Goal: Task Accomplishment & Management: Manage account settings

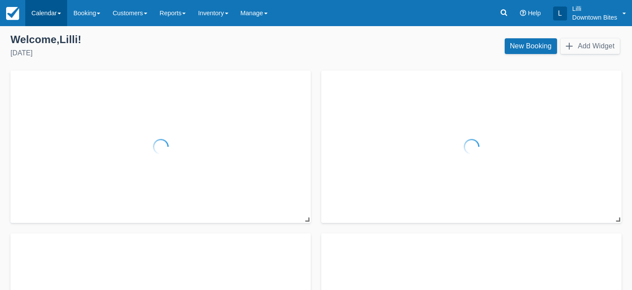
click at [41, 15] on link "Calendar" at bounding box center [46, 13] width 42 height 26
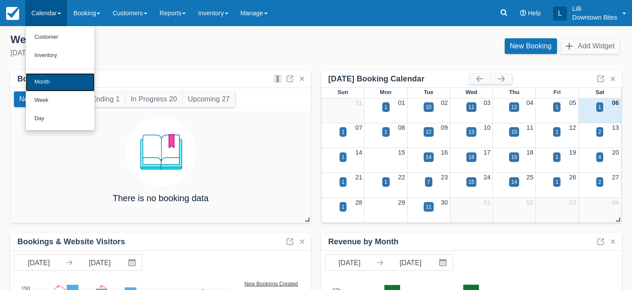
click at [50, 88] on link "Month" at bounding box center [60, 82] width 69 height 18
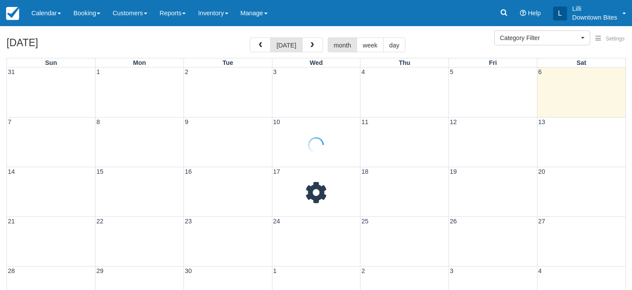
select select
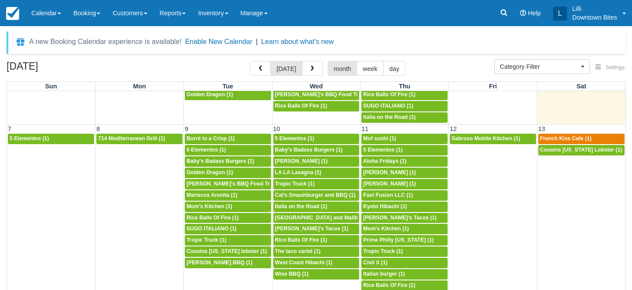
scroll to position [113, 0]
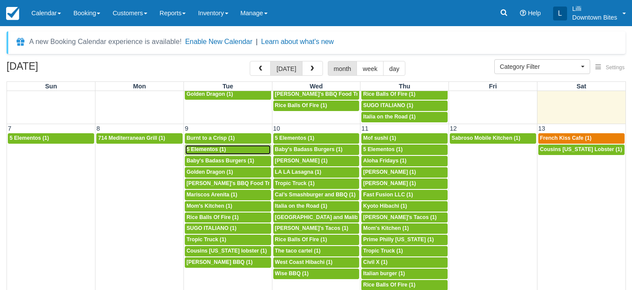
click at [202, 150] on span "5 Elementos (1)" at bounding box center [206, 150] width 39 height 6
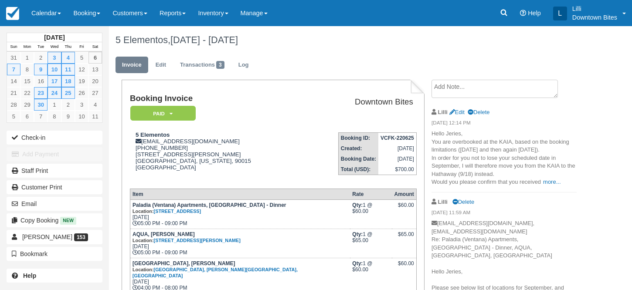
click at [474, 85] on textarea at bounding box center [495, 89] width 126 height 18
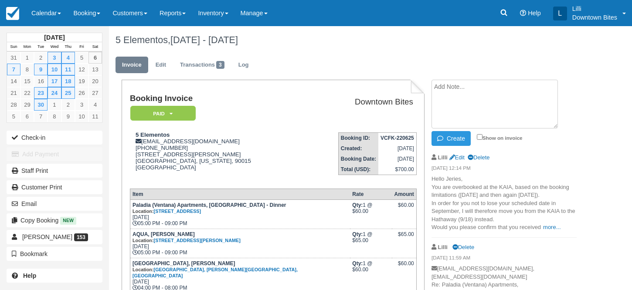
paste textarea "Matthew Koven 11:07 AM (1 hour ago) to Jeries, me Great , Thank you both ! Lill…"
type textarea "Matthew Koven 11:07 AM (1 hour ago) to Jeries, me Great , Thank you both ! Lill…"
click at [480, 136] on input "Show on invoice" at bounding box center [480, 137] width 6 height 6
checkbox input "true"
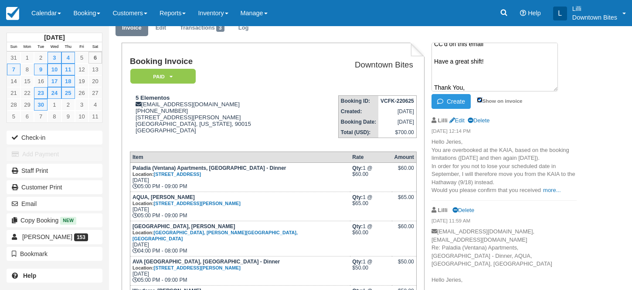
scroll to position [18, 0]
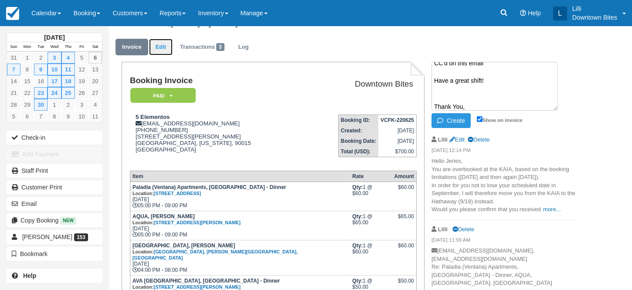
click at [160, 50] on link "Edit" at bounding box center [161, 47] width 24 height 17
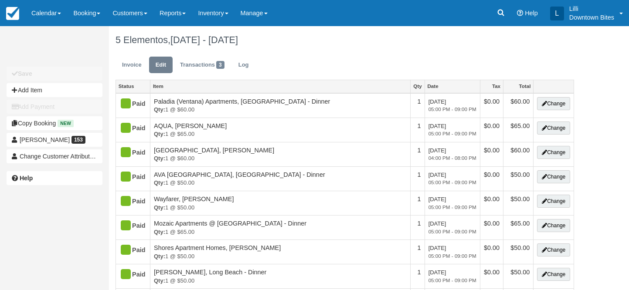
type input "(310) 384-2137"
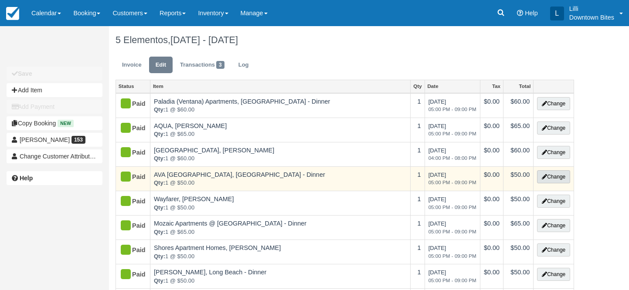
click at [555, 180] on button "Change" at bounding box center [553, 176] width 33 height 13
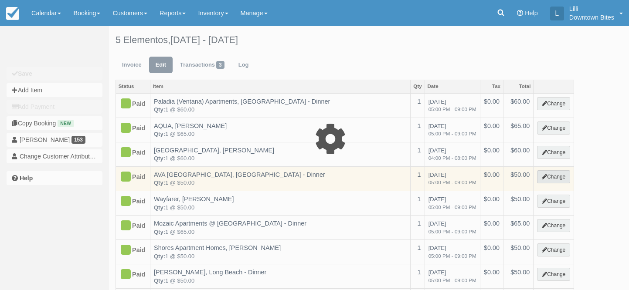
select select "2"
type input "50.00"
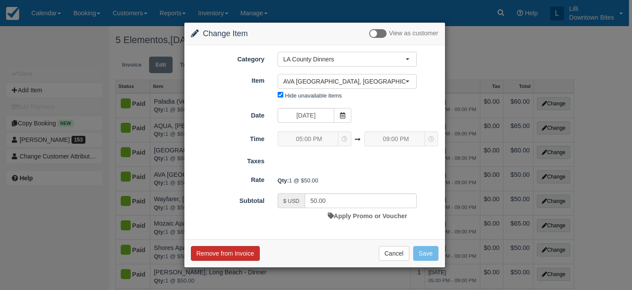
click at [235, 255] on button "Remove from Invoice" at bounding box center [225, 253] width 69 height 15
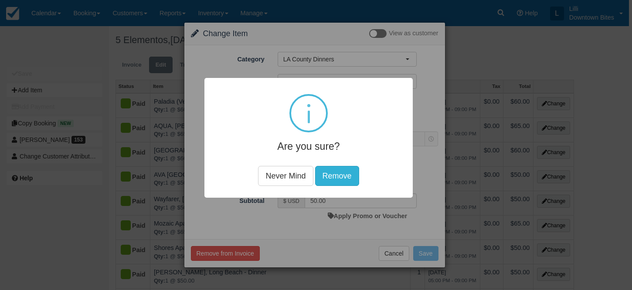
click at [346, 174] on button "Remove" at bounding box center [337, 176] width 44 height 20
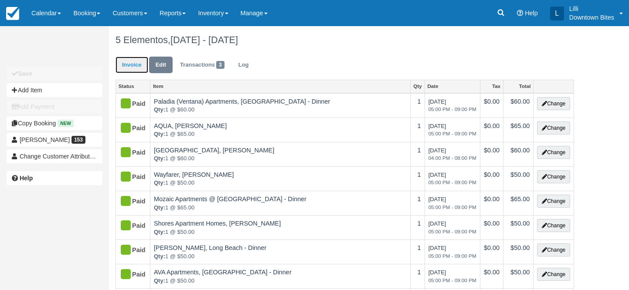
click at [129, 67] on link "Invoice" at bounding box center [132, 65] width 33 height 17
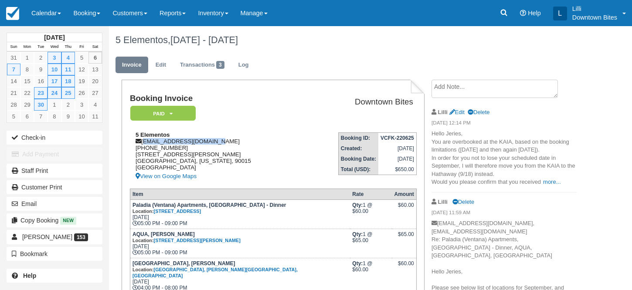
drag, startPoint x: 210, startPoint y: 143, endPoint x: 145, endPoint y: 146, distance: 65.0
click at [145, 146] on div "5 Elementos [EMAIL_ADDRESS][DOMAIN_NAME] [PHONE_NUMBER] [STREET_ADDRESS][PERSON…" at bounding box center [217, 157] width 174 height 50
copy div "[EMAIL_ADDRESS][DOMAIN_NAME]"
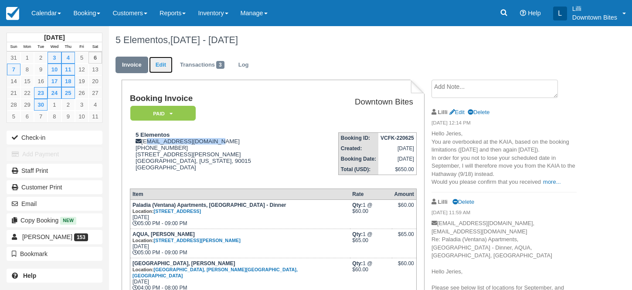
click at [158, 63] on link "Edit" at bounding box center [161, 65] width 24 height 17
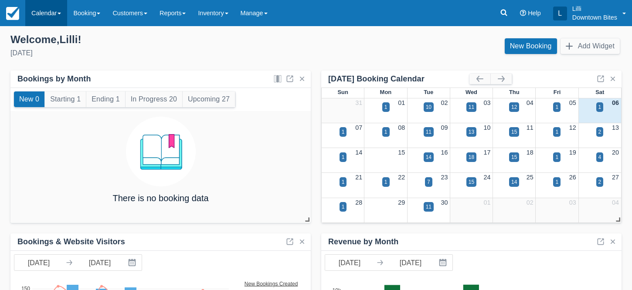
click at [48, 16] on link "Calendar" at bounding box center [46, 13] width 42 height 26
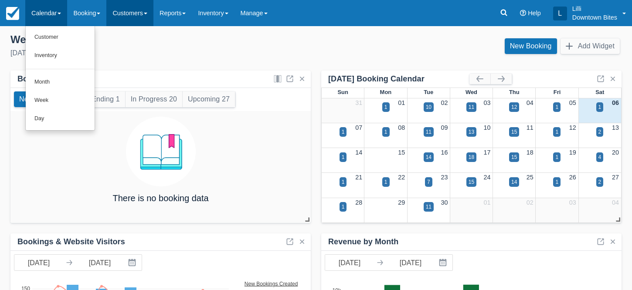
click at [143, 13] on link "Customers" at bounding box center [129, 13] width 47 height 26
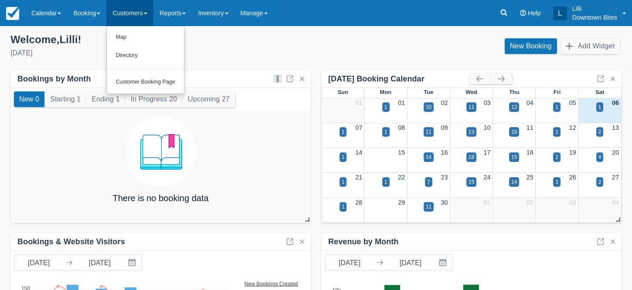
click at [139, 67] on ul "Map Directory Customer Booking Page" at bounding box center [145, 60] width 78 height 68
click at [127, 16] on link "Customers" at bounding box center [129, 13] width 47 height 26
click at [133, 61] on link "Directory" at bounding box center [145, 56] width 77 height 18
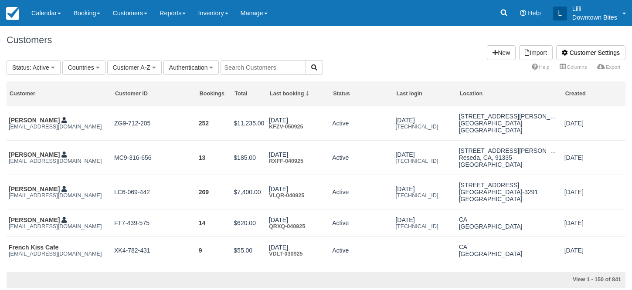
click at [249, 71] on input "text" at bounding box center [263, 67] width 85 height 15
type input "deli"
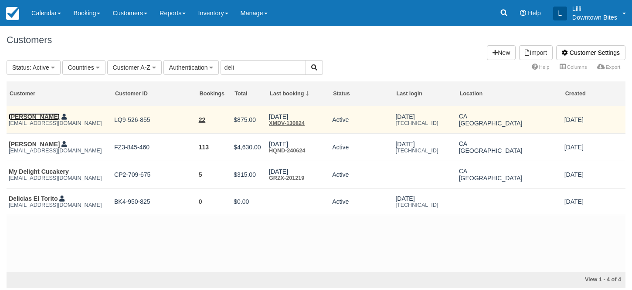
click at [39, 117] on link "[PERSON_NAME]" at bounding box center [34, 116] width 51 height 7
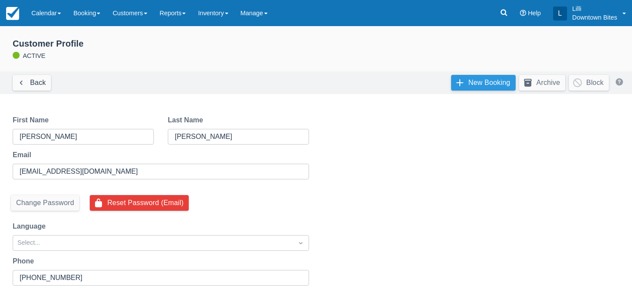
click at [481, 82] on link "New Booking" at bounding box center [483, 83] width 65 height 16
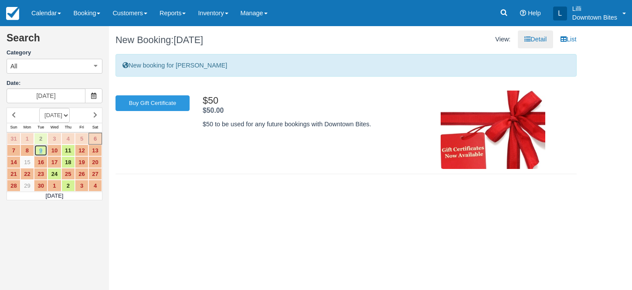
click at [41, 154] on link "9" at bounding box center [41, 151] width 14 height 12
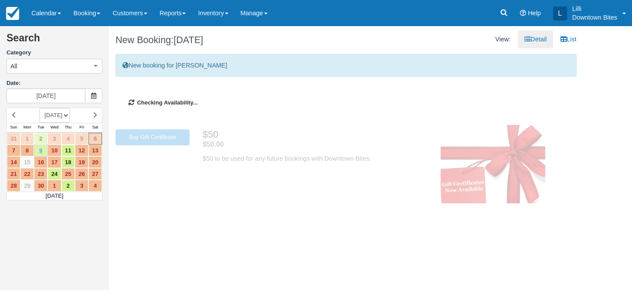
type input "09/09/25"
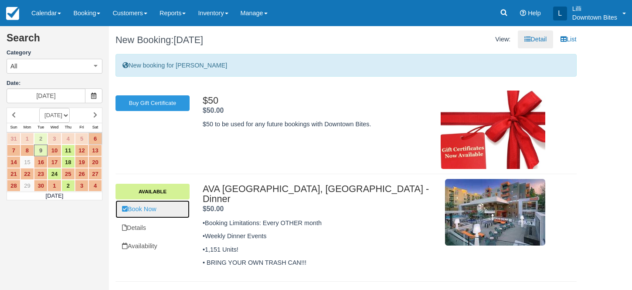
click at [158, 213] on link "Book Now" at bounding box center [153, 210] width 74 height 18
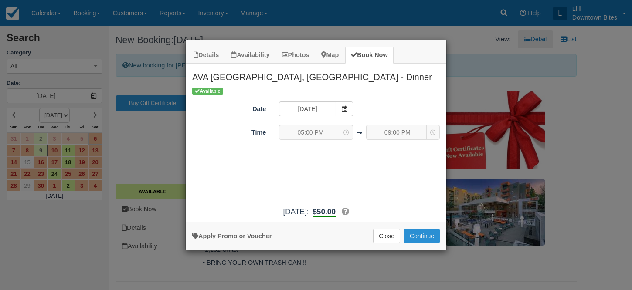
click at [429, 232] on button "Continue" at bounding box center [422, 236] width 36 height 15
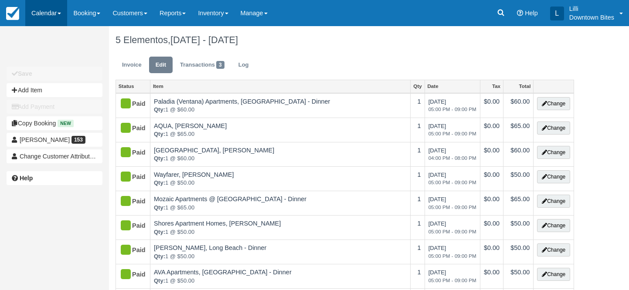
click at [46, 9] on link "Calendar" at bounding box center [46, 13] width 42 height 26
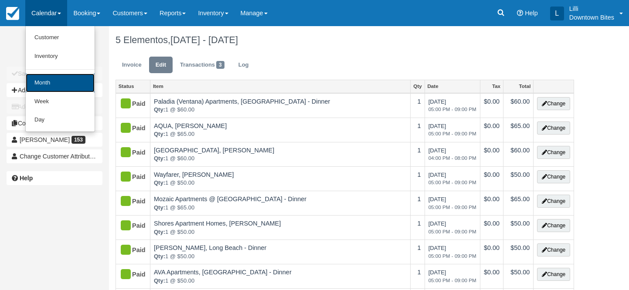
click at [46, 79] on link "Month" at bounding box center [60, 83] width 69 height 19
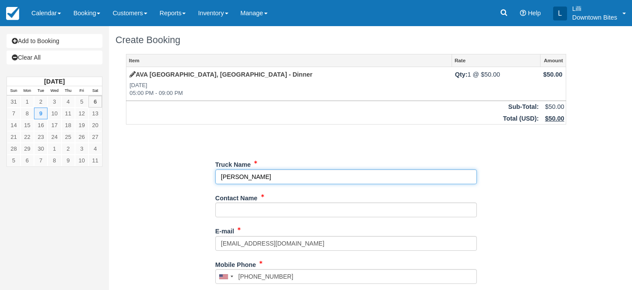
drag, startPoint x: 274, startPoint y: 176, endPoint x: 186, endPoint y: 175, distance: 88.1
click at [186, 175] on div "Item Rate Amount [GEOGRAPHIC_DATA], [GEOGRAPHIC_DATA] - Dinner [DATE] 05:00 PM …" at bounding box center [346, 277] width 461 height 446
type input "Deli Doctor"
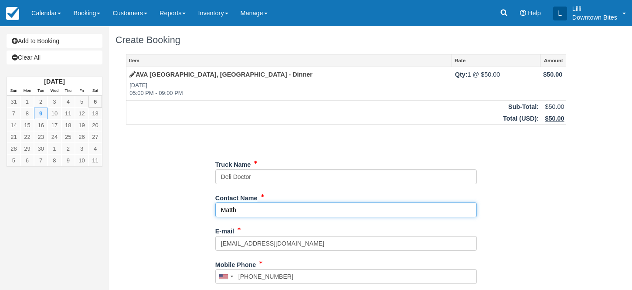
type input "[PERSON_NAME]"
type input "[PHONE_NUMBER]"
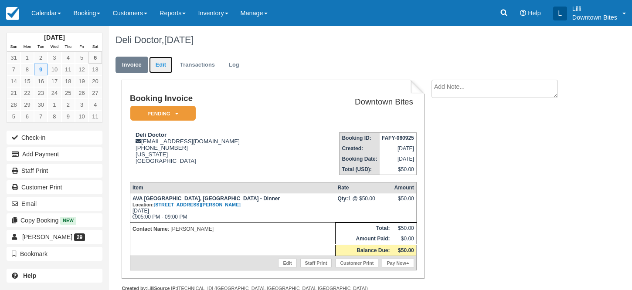
click at [158, 66] on link "Edit" at bounding box center [161, 65] width 24 height 17
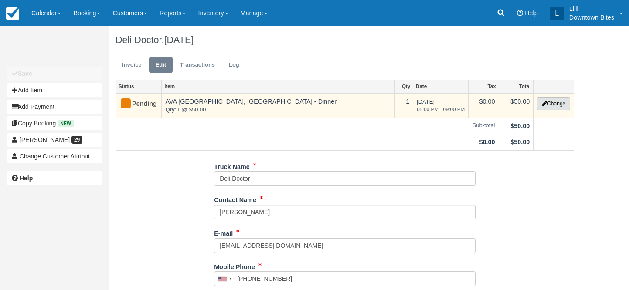
click at [563, 107] on button "Change" at bounding box center [553, 103] width 33 height 13
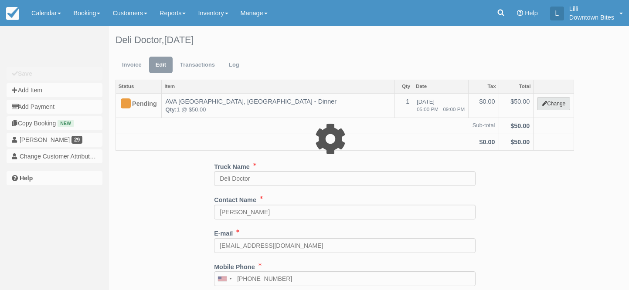
select select "2"
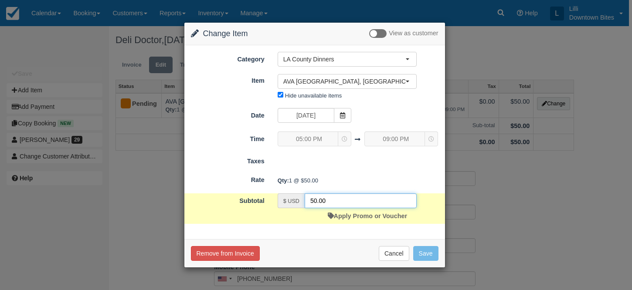
click at [314, 200] on input "50.00" at bounding box center [361, 201] width 112 height 15
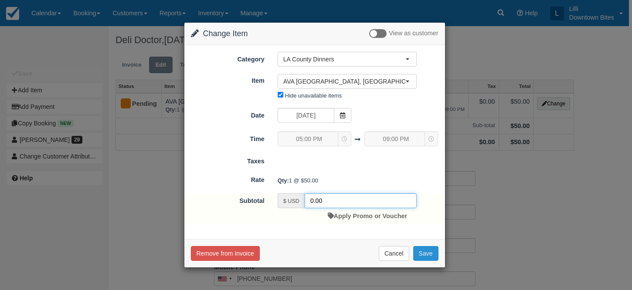
type input "0.00"
click at [429, 255] on button "Save" at bounding box center [425, 253] width 25 height 15
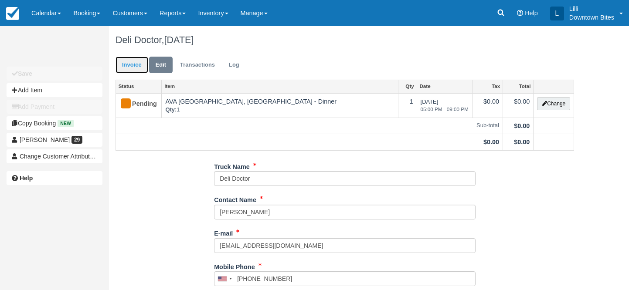
click at [129, 67] on link "Invoice" at bounding box center [132, 65] width 33 height 17
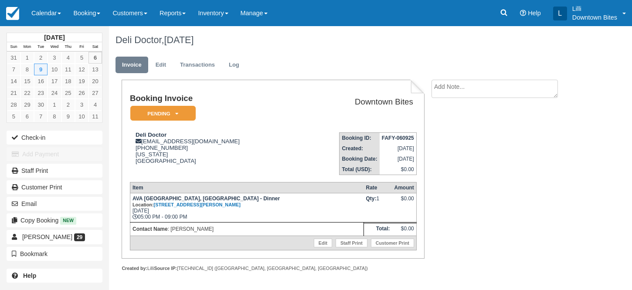
click at [457, 96] on textarea at bounding box center [495, 89] width 126 height 18
type textarea "Covering for 5 Elementos"
click at [478, 137] on input "Show on invoice" at bounding box center [480, 137] width 6 height 6
checkbox input "true"
click at [450, 140] on button "Create" at bounding box center [451, 138] width 39 height 15
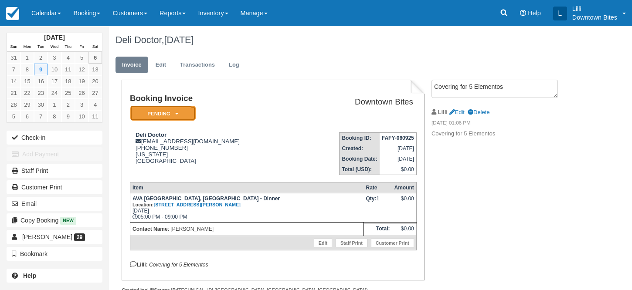
click at [184, 111] on em "Pending" at bounding box center [162, 113] width 65 height 15
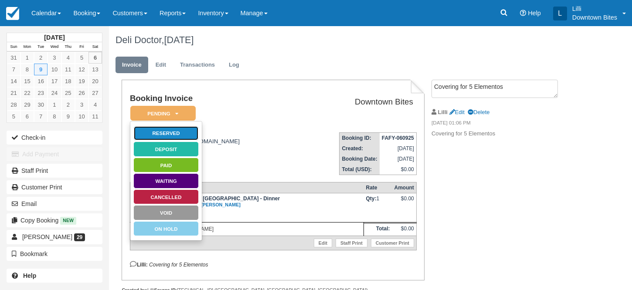
click at [185, 130] on link "Reserved" at bounding box center [165, 133] width 65 height 15
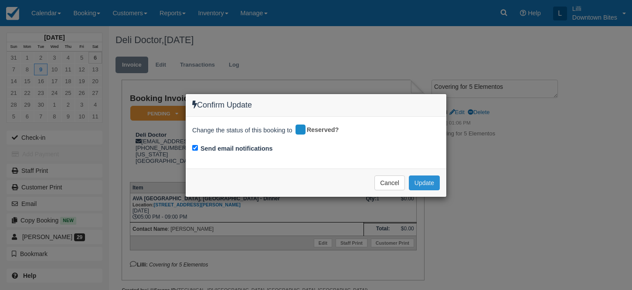
click at [422, 184] on button "Update" at bounding box center [424, 183] width 31 height 15
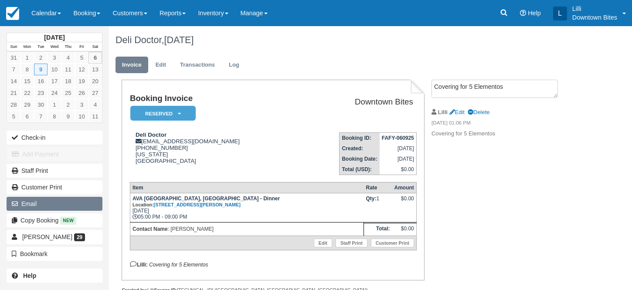
click at [61, 204] on button "Email" at bounding box center [55, 204] width 96 height 14
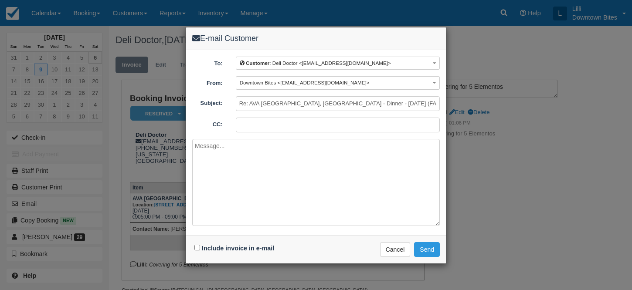
click at [263, 126] on input "CC:" at bounding box center [338, 125] width 204 height 15
paste input "eries@5elementosla.com"
type input "lilli@downtownbites.com; eries@5elementosla.com"
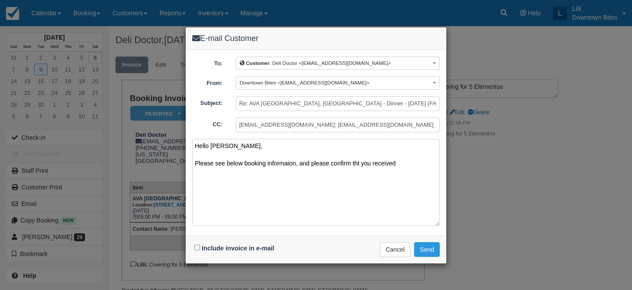
click at [353, 163] on textarea "Hello Matt, Please see below booking informaion, and please confirm tht you rec…" at bounding box center [316, 182] width 248 height 87
click at [275, 163] on textarea "Hello Matt, Please see below booking informaion, and please confirm that you re…" at bounding box center [316, 182] width 248 height 87
click at [405, 164] on textarea "Hello Matt, Please see below booking information, and please confirm that you r…" at bounding box center [316, 182] width 248 height 87
type textarea "Hello Matt, Please see below booking information, and please confirm that you r…"
click at [195, 246] on input "Include invoice in e-mail" at bounding box center [197, 248] width 6 height 6
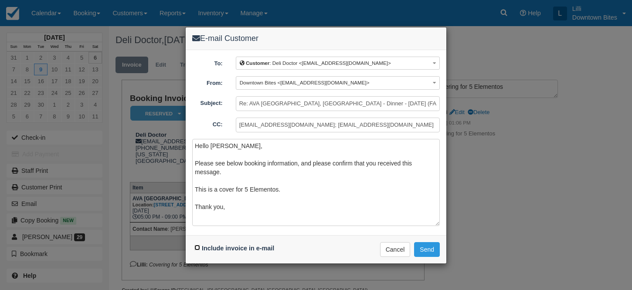
checkbox input "true"
click at [428, 246] on button "Send" at bounding box center [427, 249] width 26 height 15
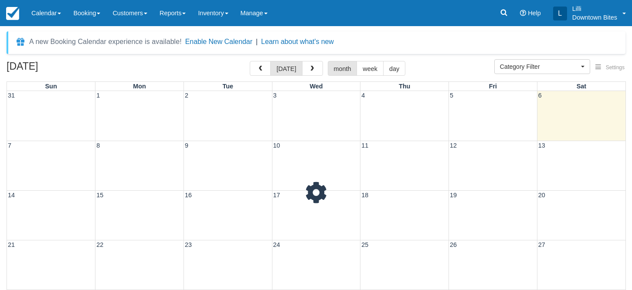
select select
